Goal: Find specific page/section: Find specific page/section

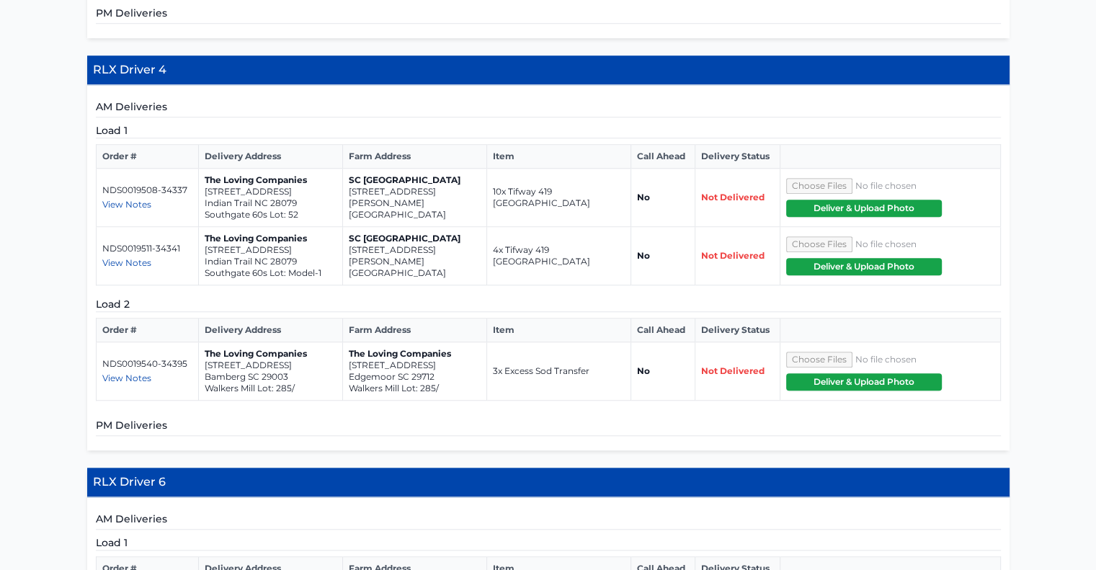
click at [580, 374] on div "AM Deliveries Load 1 Order # Delivery Address Farm Address Item Call Ahead Deli…" at bounding box center [548, 267] width 923 height 365
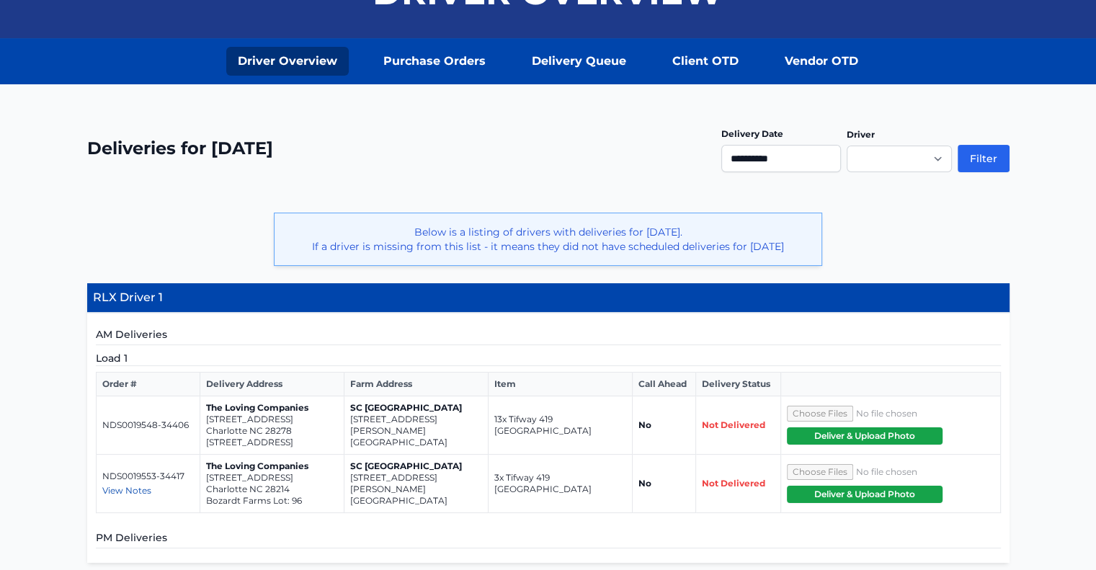
scroll to position [179, 0]
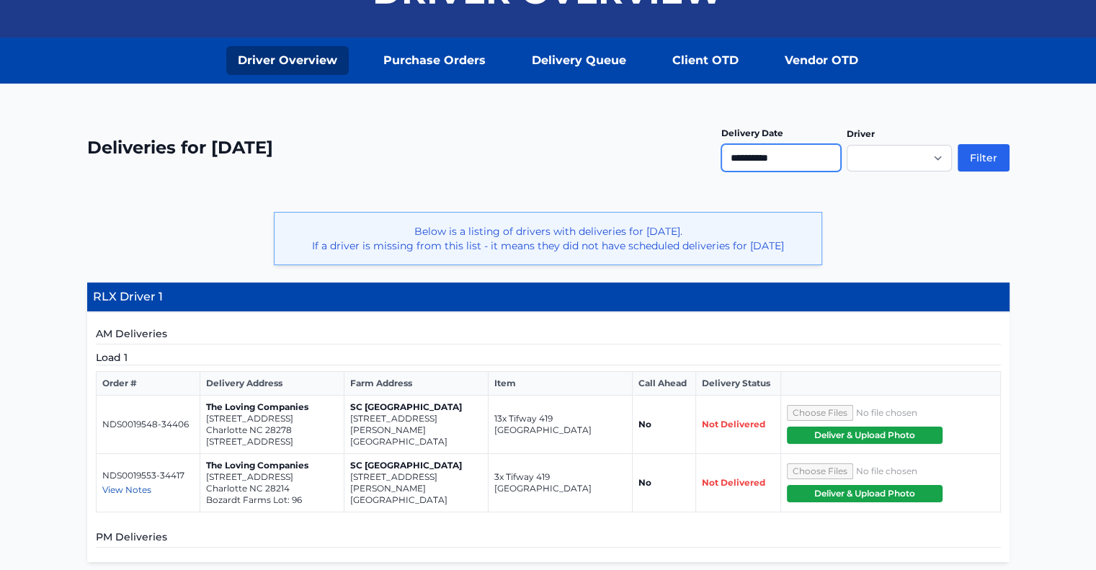
click at [808, 158] on input "**********" at bounding box center [781, 157] width 120 height 27
click at [977, 150] on button "Filter" at bounding box center [984, 157] width 52 height 27
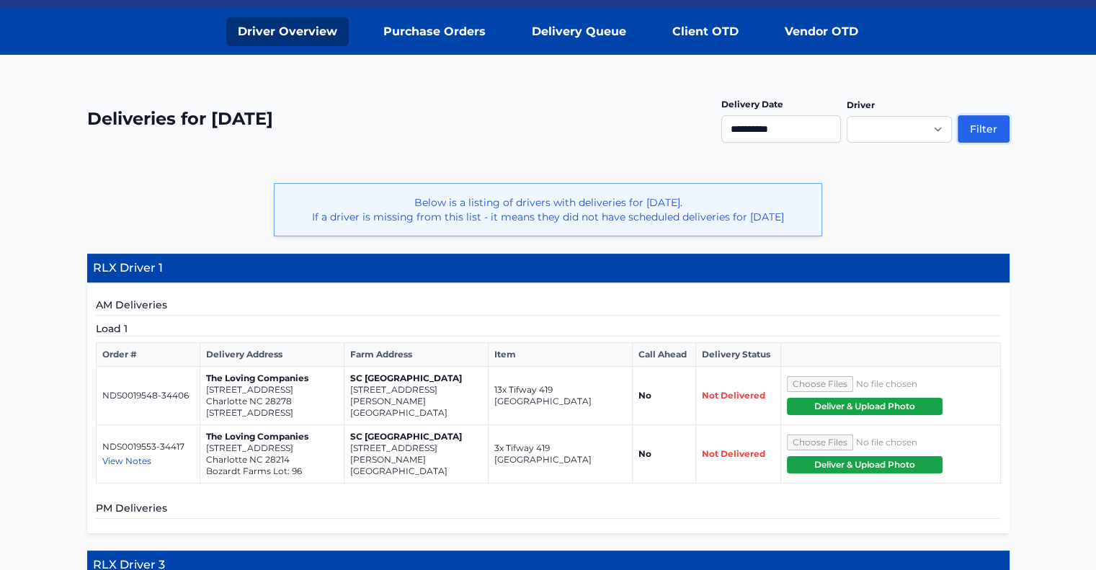
scroll to position [213, 0]
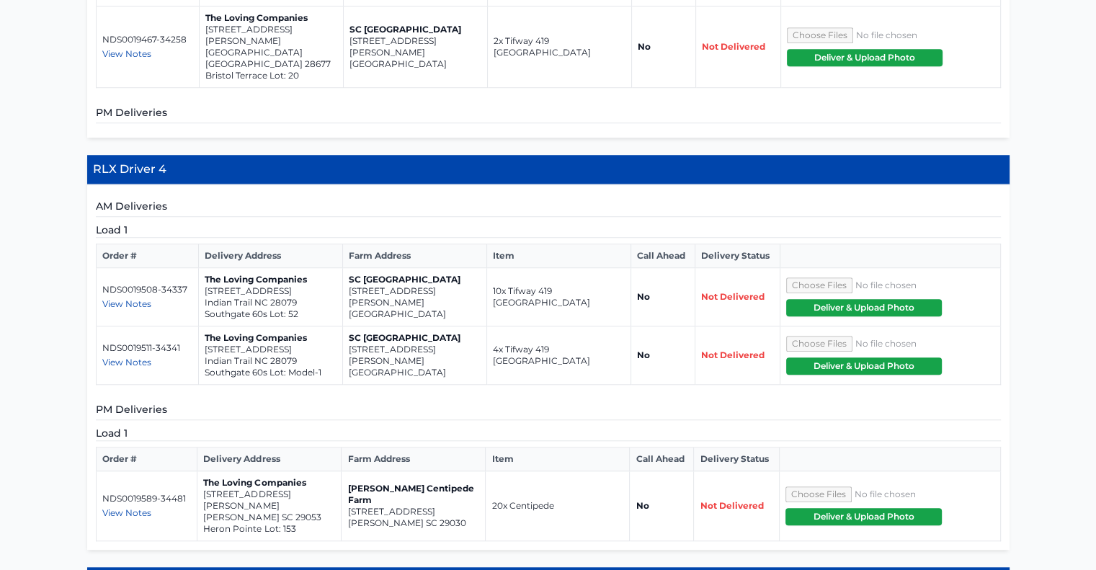
scroll to position [1135, 0]
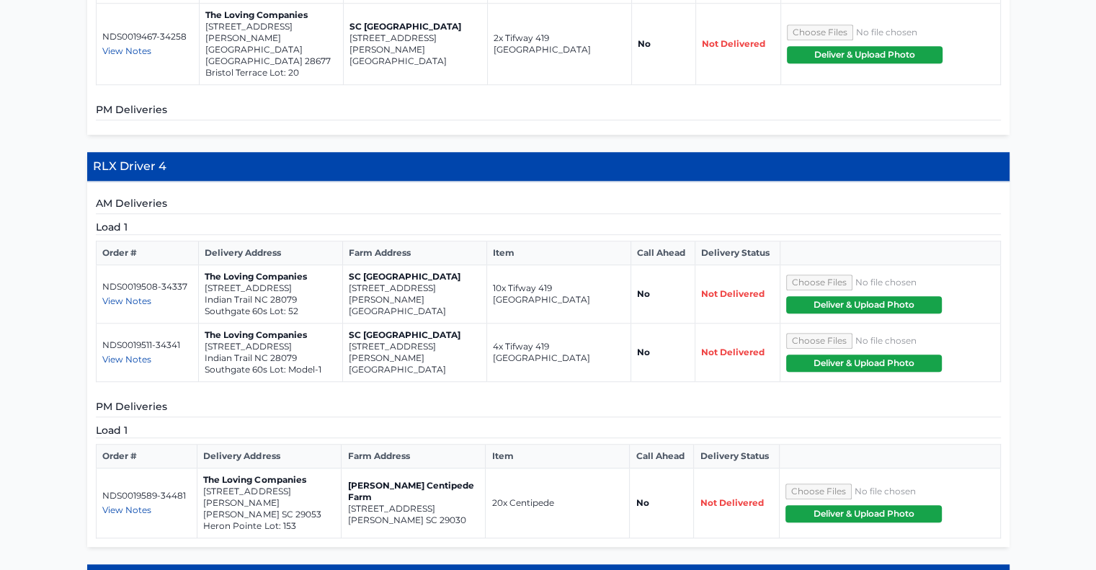
click at [132, 505] on span "View Notes" at bounding box center [126, 510] width 49 height 11
click at [355, 468] on td "Bozard Centipede Farm 975 Wild Hearts Rd Cameron SC 29030" at bounding box center [414, 503] width 144 height 70
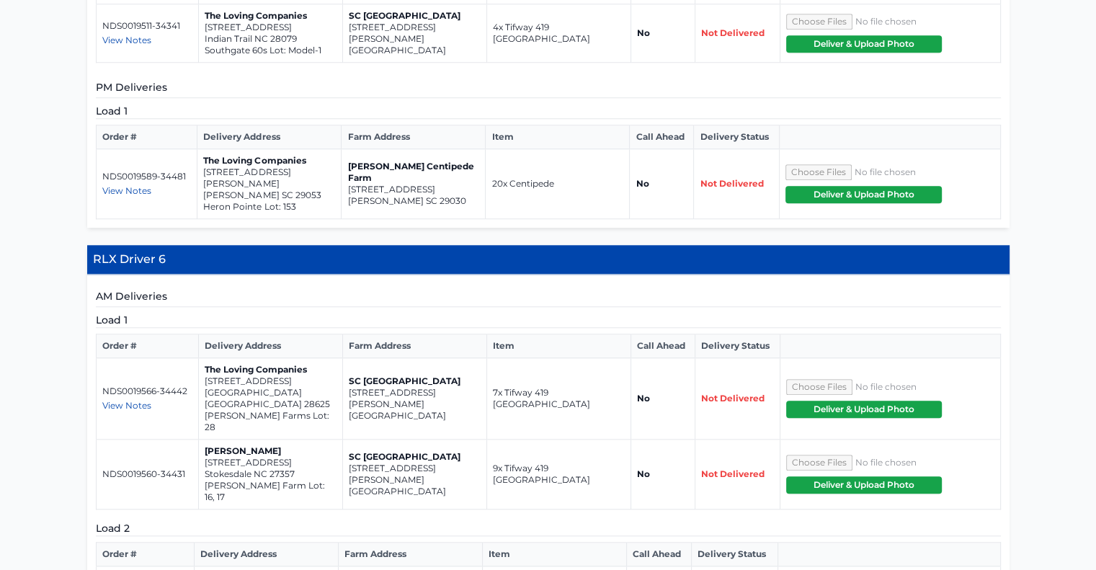
scroll to position [1456, 0]
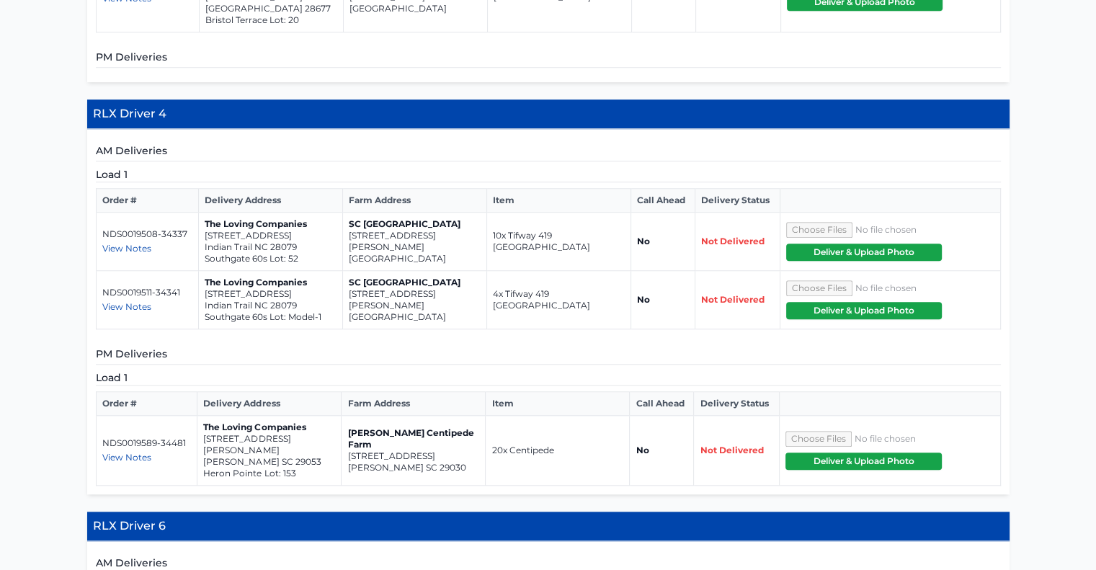
scroll to position [1116, 0]
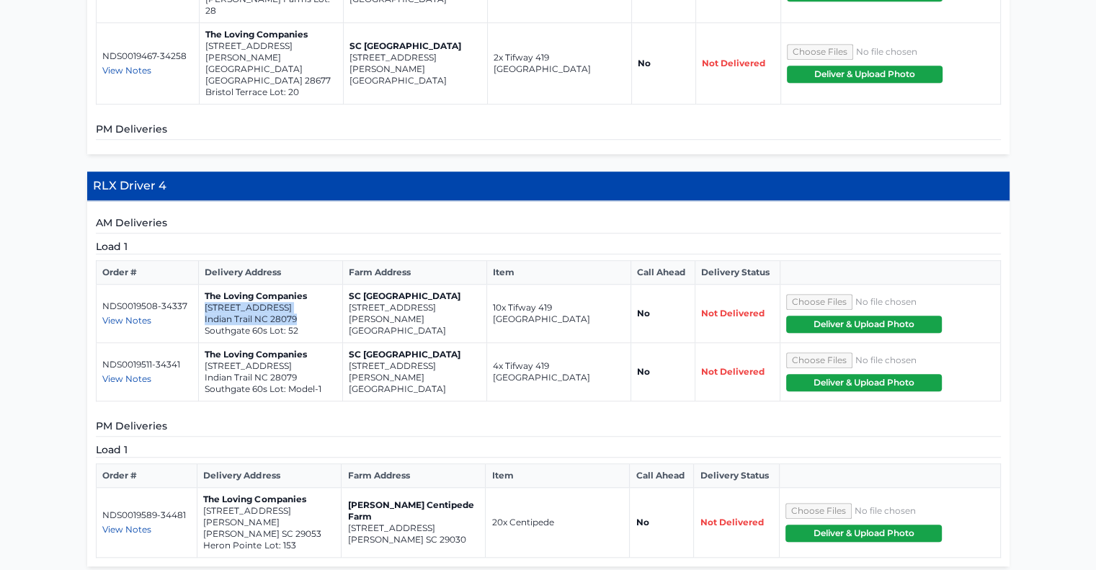
drag, startPoint x: 303, startPoint y: 201, endPoint x: 201, endPoint y: 189, distance: 102.4
click at [201, 285] on td "The Loving Companies 1030 Merganser Way Indian Trail NC 28079 Southgate 60s Lot…" at bounding box center [271, 314] width 144 height 58
copy td "1030 Merganser Way Indian Trail NC 28079"
drag, startPoint x: 296, startPoint y: 256, endPoint x: 200, endPoint y: 242, distance: 96.8
click at [200, 343] on td "The Loving Companies 1007 Canvasback Way Indian Trail NC 28079 Southgate 60s Lo…" at bounding box center [271, 372] width 144 height 58
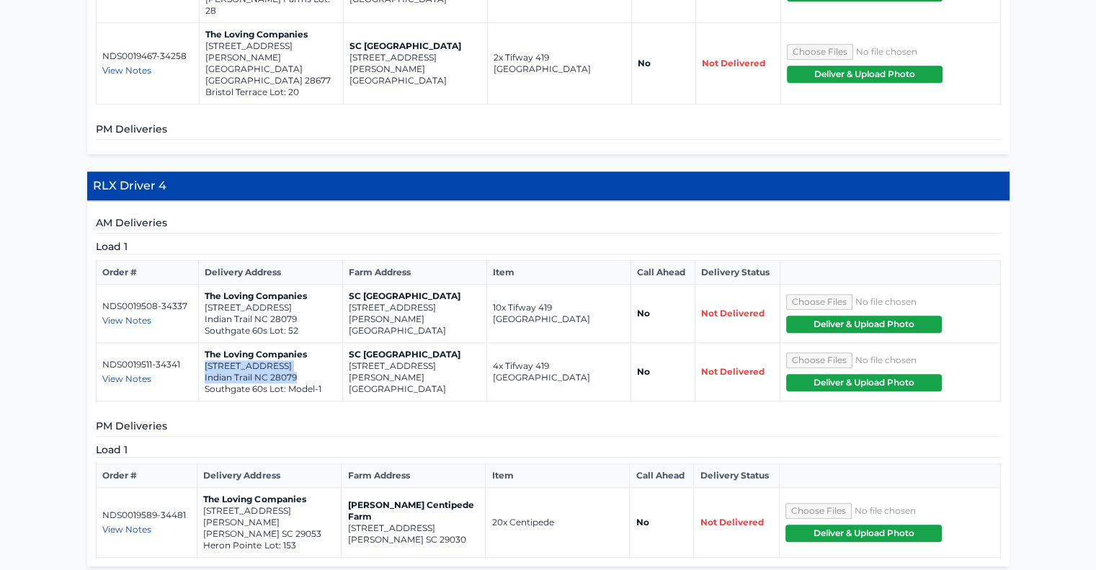
copy td "1007 Canvasback Way Indian Trail NC 28079"
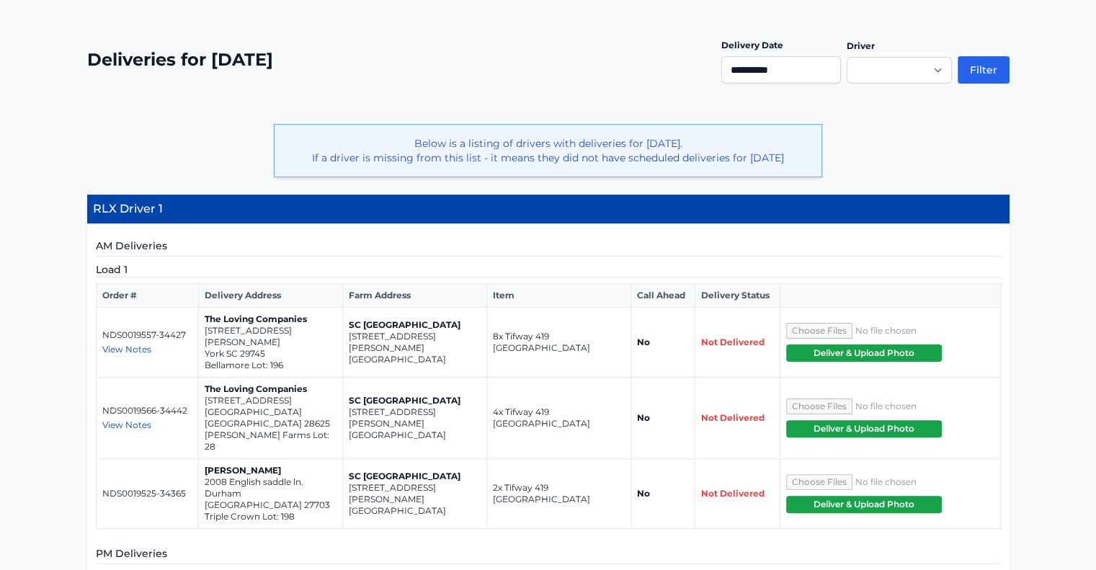
scroll to position [356, 0]
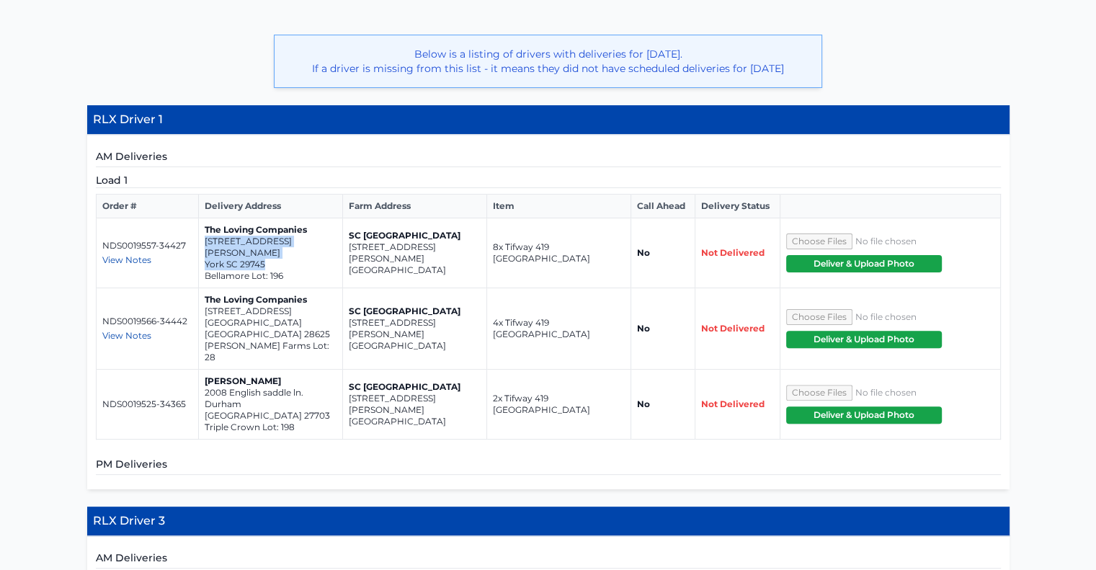
drag, startPoint x: 275, startPoint y: 251, endPoint x: 202, endPoint y: 239, distance: 74.5
click at [202, 239] on td "The Loving Companies 1457 Kate Cecil Way York SC 29745 Bellamore Lot: 196" at bounding box center [271, 253] width 144 height 70
copy td "1457 Kate Cecil Way York SC 29745"
drag, startPoint x: 296, startPoint y: 305, endPoint x: 205, endPoint y: 295, distance: 92.1
click at [205, 295] on td "The Loving Companies 118 Rock Avenue Statesville NC 28625 Sullivan Farms Lot: 28" at bounding box center [271, 328] width 144 height 81
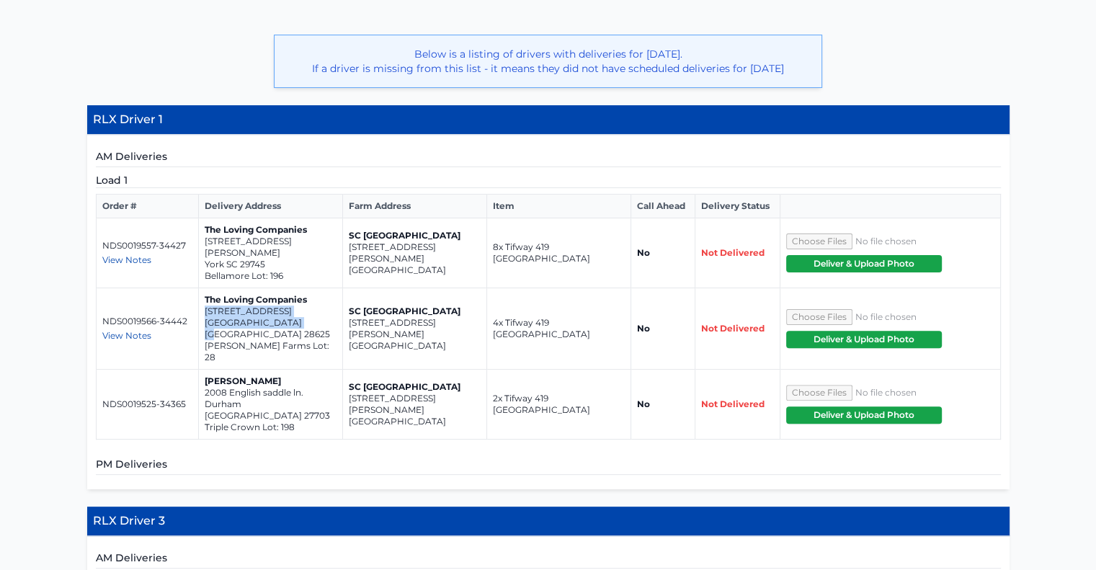
copy td "118 Rock Avenue Statesville NC 28625"
drag, startPoint x: 291, startPoint y: 371, endPoint x: 202, endPoint y: 355, distance: 90.8
click at [202, 370] on td "Dennis Ellis 2008 English saddle ln. Durham NC 27703 Triple Crown Lot: 198" at bounding box center [271, 405] width 144 height 70
copy td "2008 English saddle ln. Durham NC 27703"
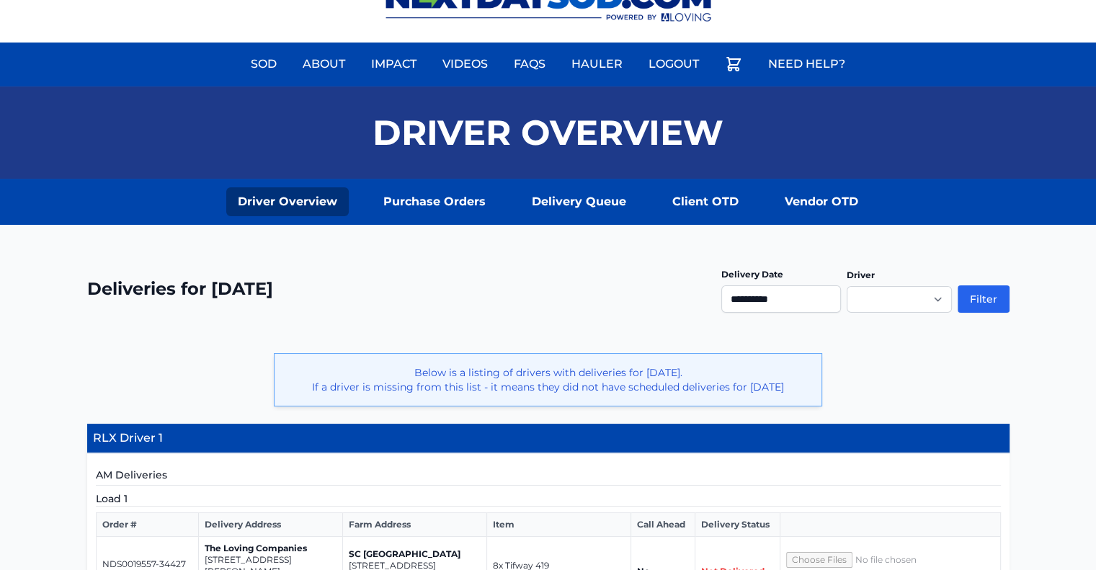
scroll to position [36, 0]
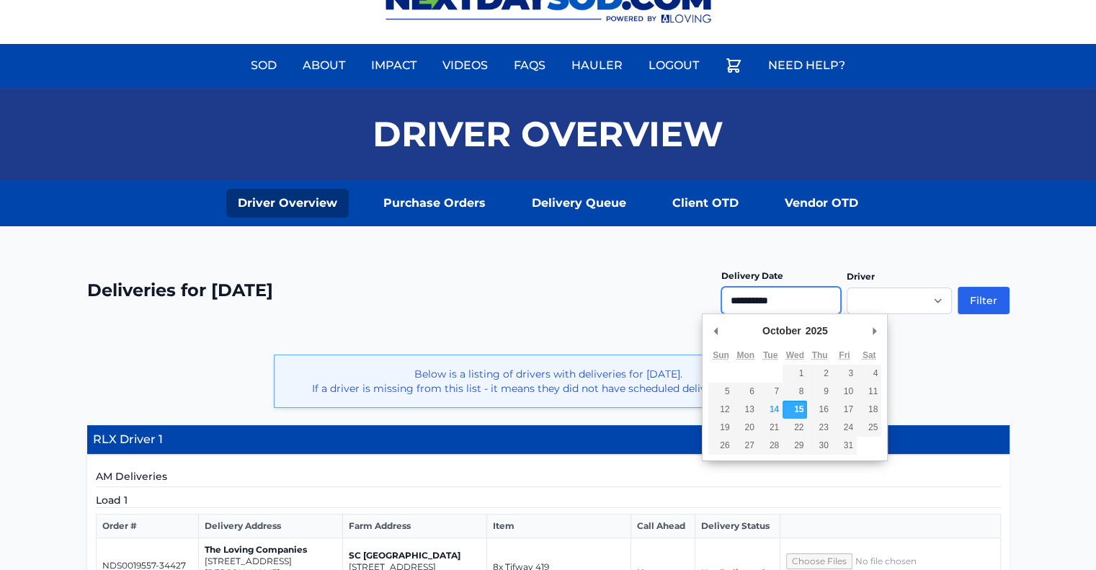
click at [806, 311] on input "**********" at bounding box center [781, 300] width 120 height 27
type input "**********"
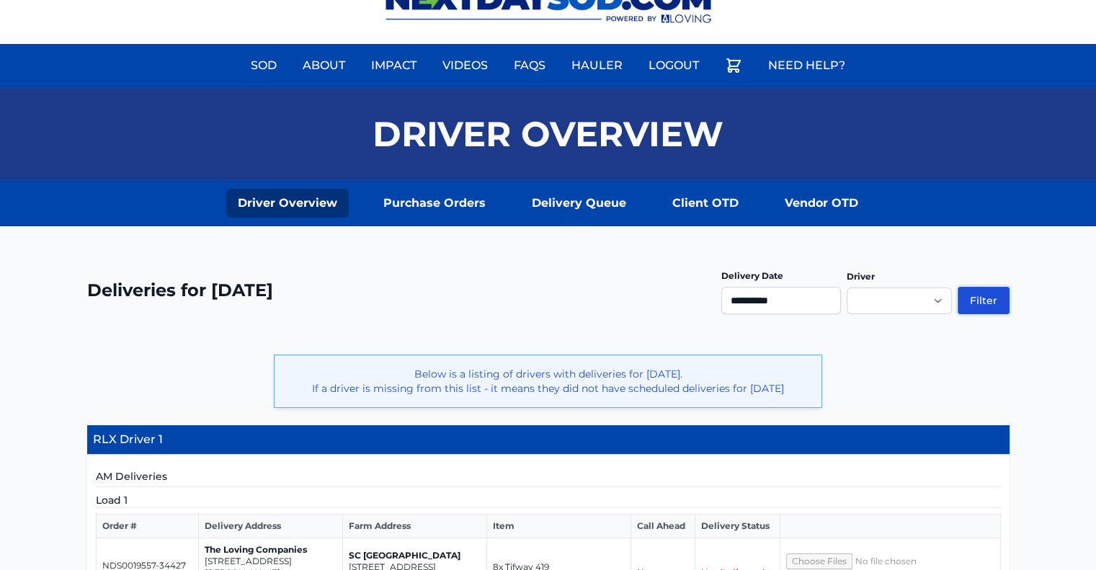
click at [973, 297] on button "Filter" at bounding box center [984, 300] width 52 height 27
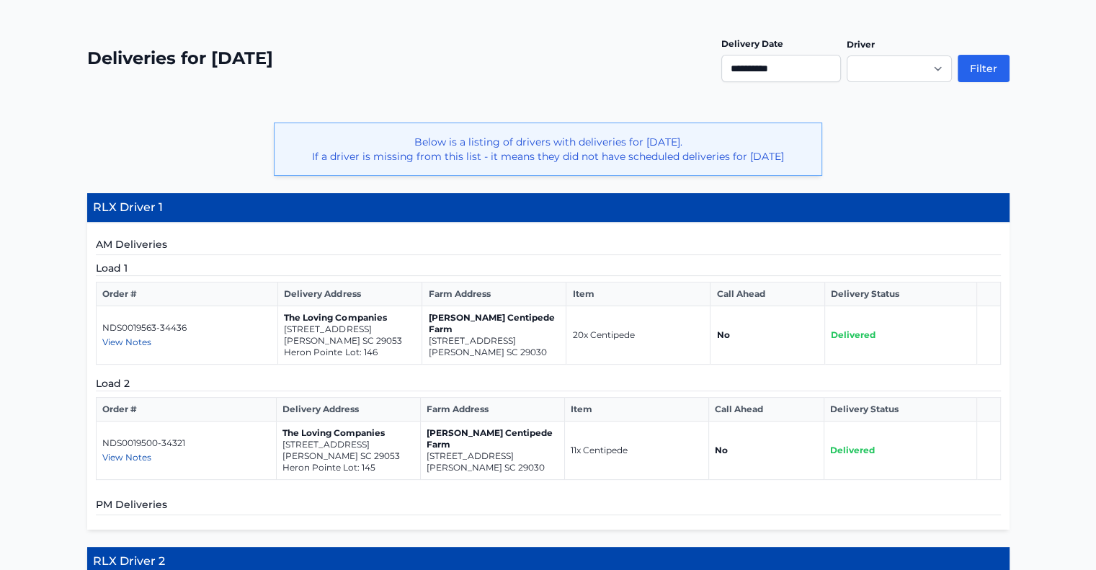
scroll to position [222, 0]
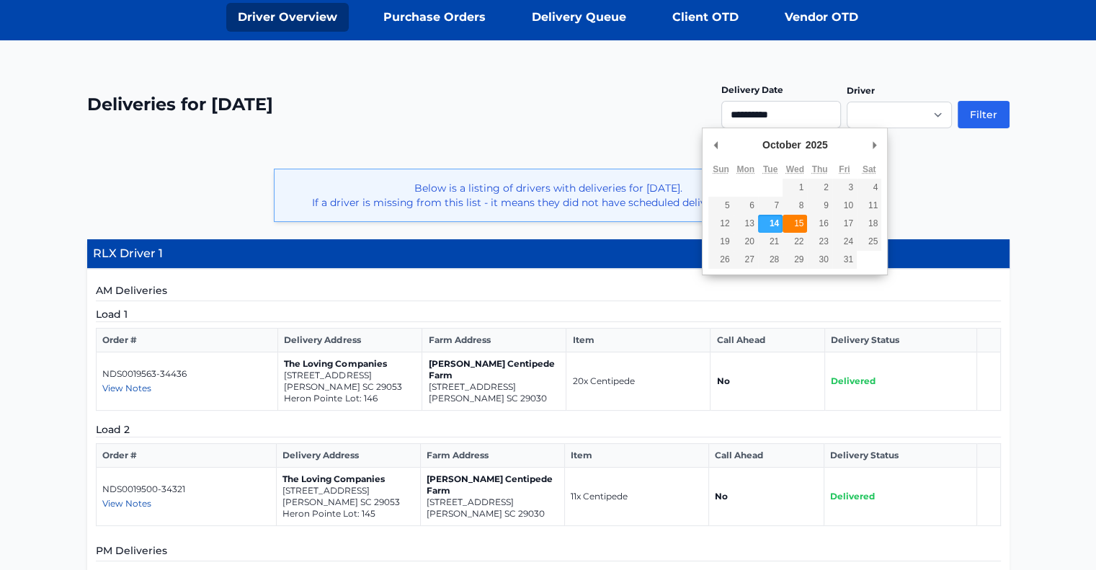
type input "**********"
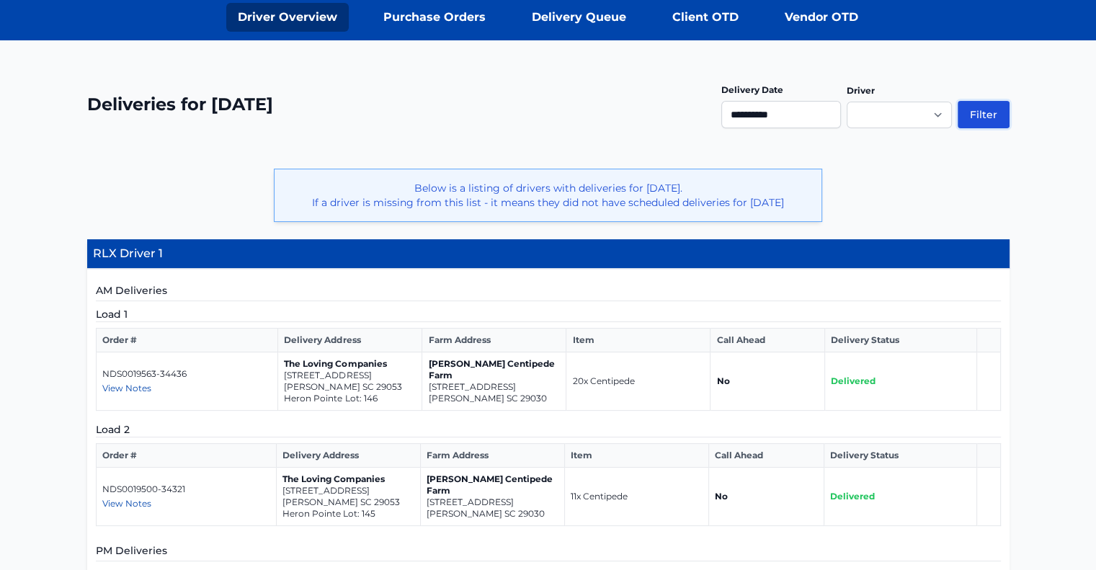
click at [998, 117] on button "Filter" at bounding box center [984, 114] width 52 height 27
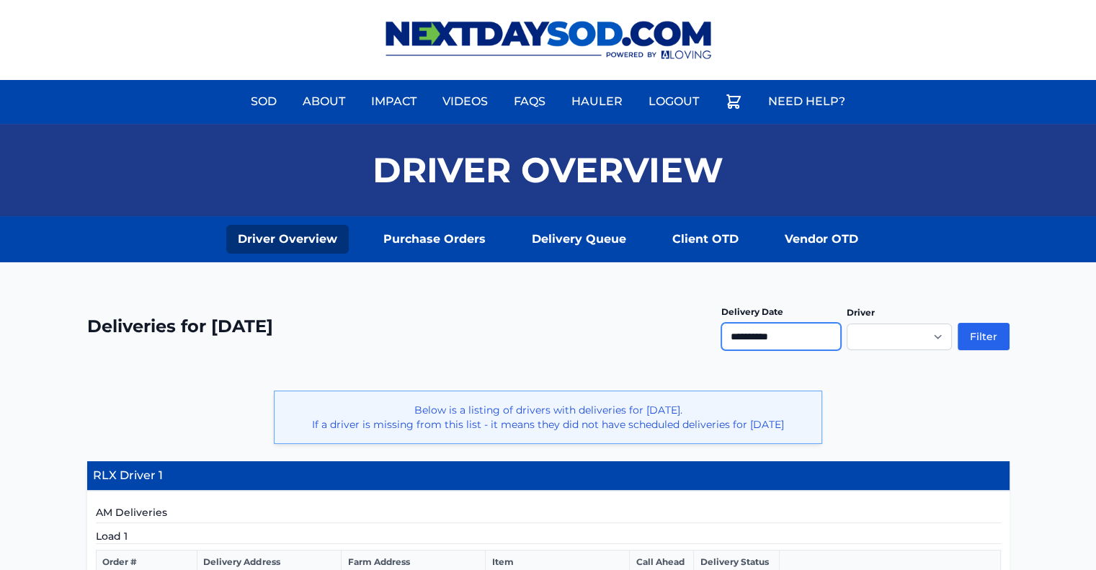
click at [818, 340] on input "**********" at bounding box center [781, 336] width 120 height 27
click at [978, 336] on button "Filter" at bounding box center [984, 336] width 52 height 27
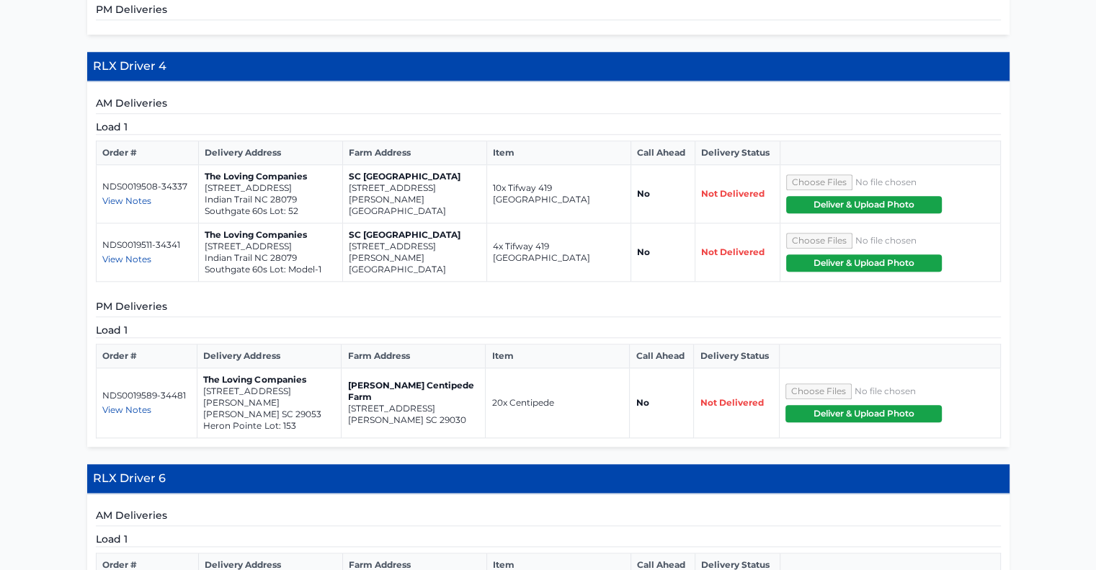
scroll to position [1393, 0]
